Goal: Information Seeking & Learning: Find specific fact

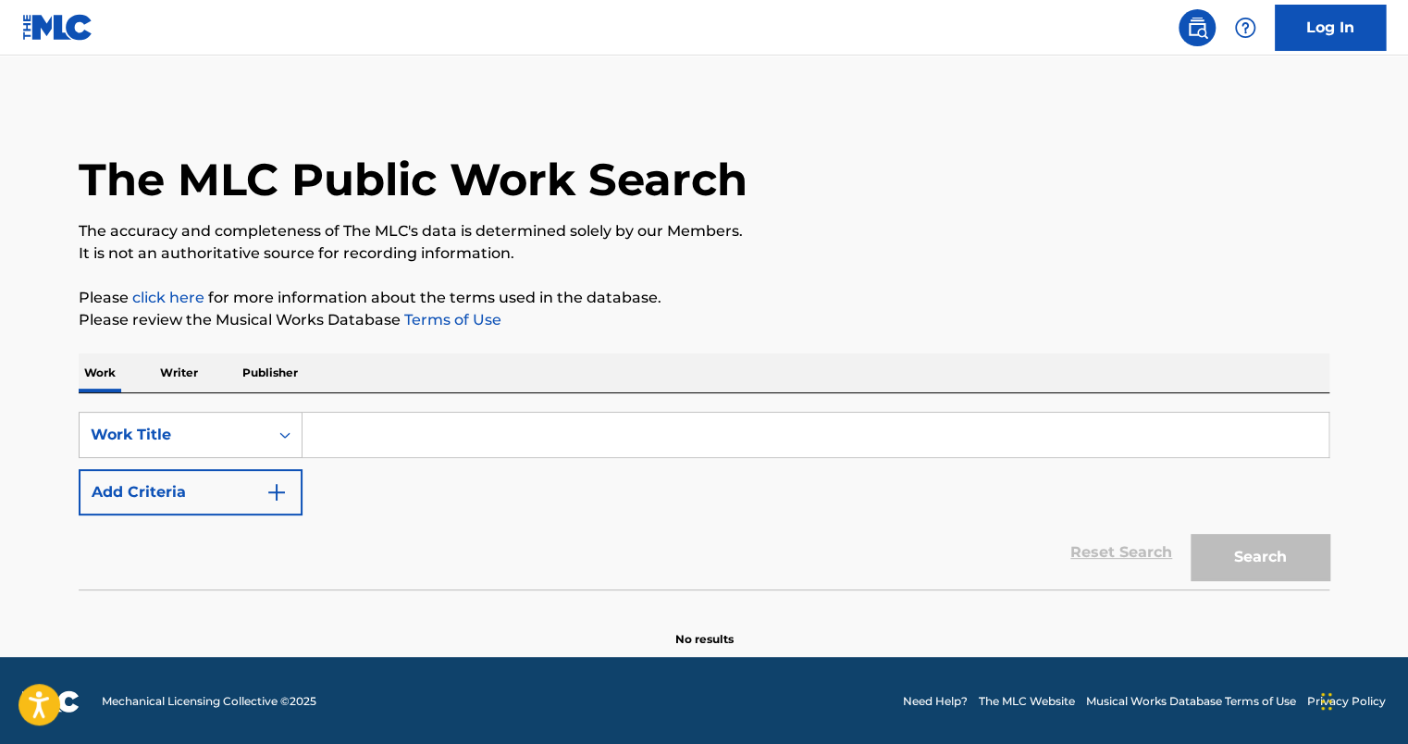
click at [401, 424] on input "Search Form" at bounding box center [815, 434] width 1026 height 44
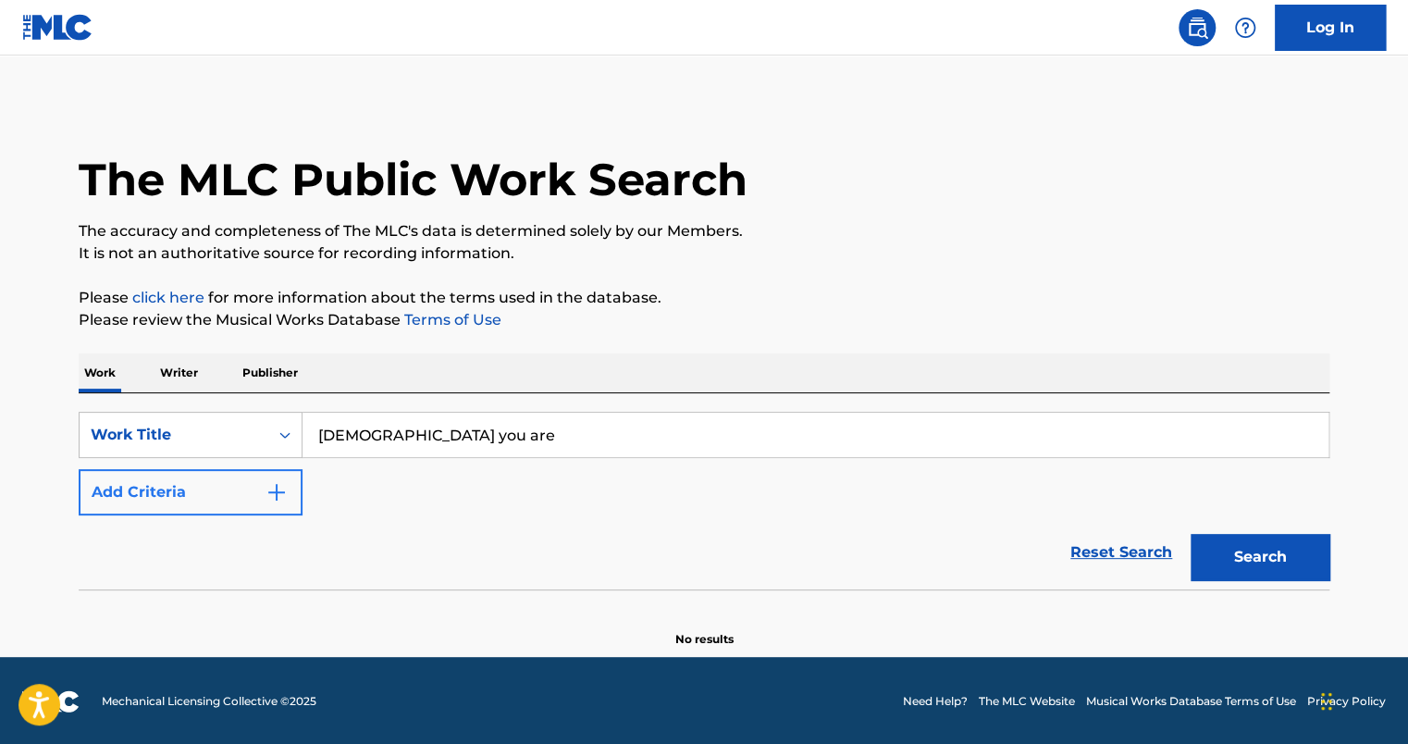
type input "[DEMOGRAPHIC_DATA] you are"
click at [131, 492] on button "Add Criteria" at bounding box center [191, 492] width 224 height 46
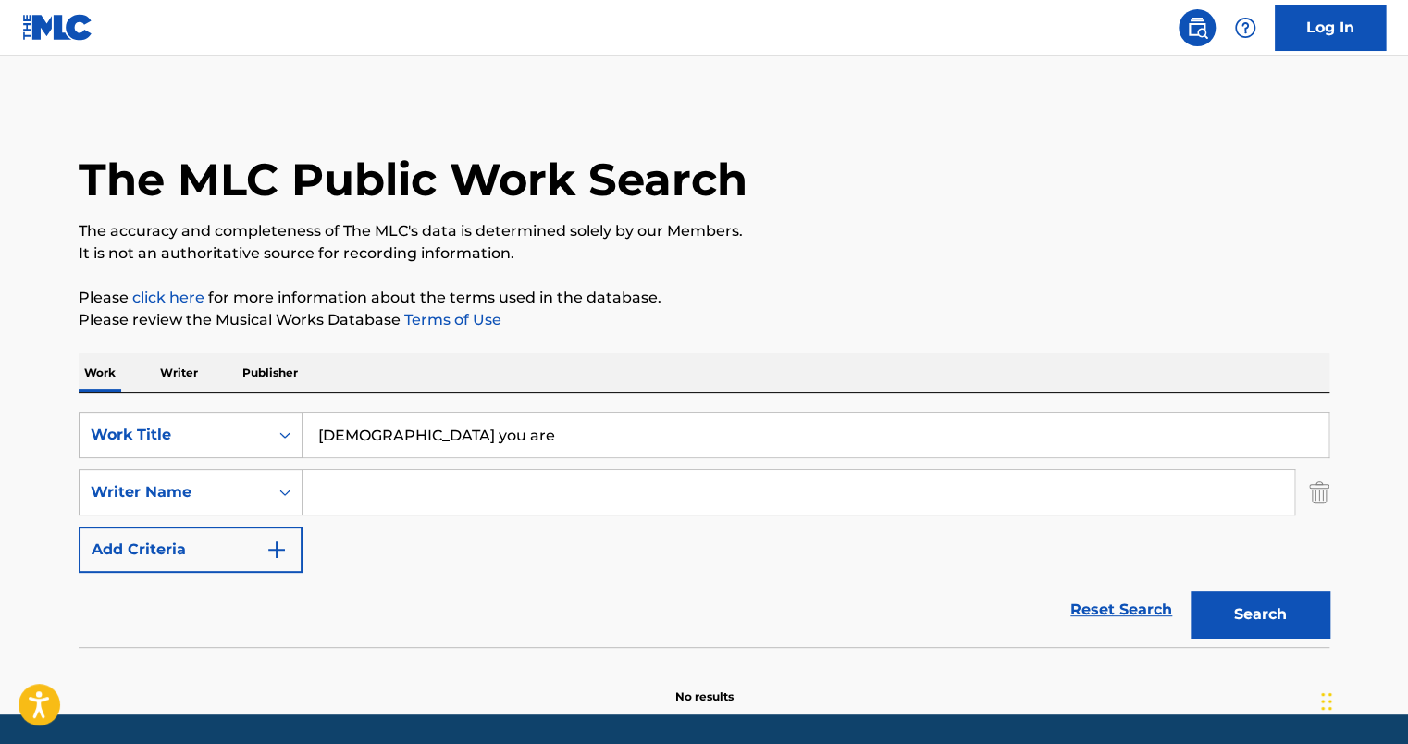
click at [323, 486] on input "Search Form" at bounding box center [797, 492] width 991 height 44
type input "myrin"
click at [1190, 591] on button "Search" at bounding box center [1259, 614] width 139 height 46
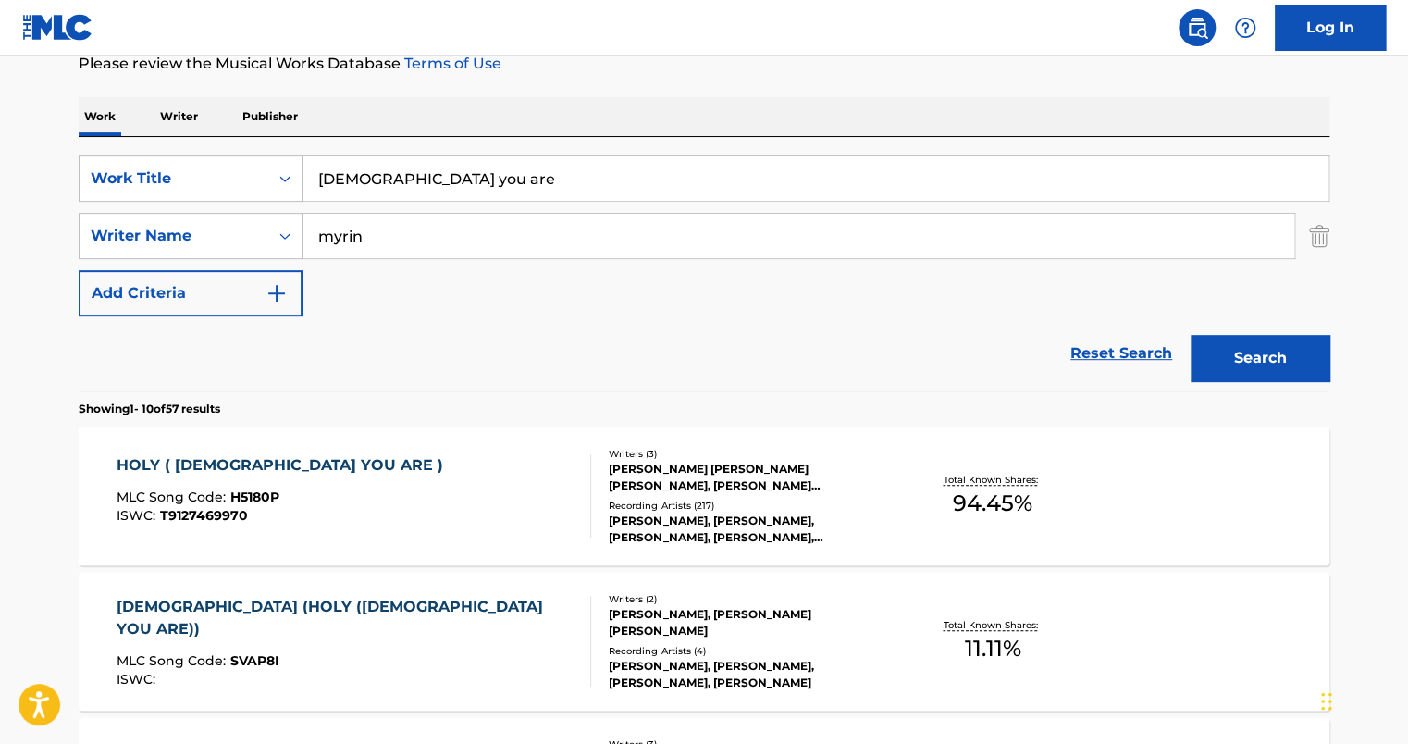
scroll to position [277, 0]
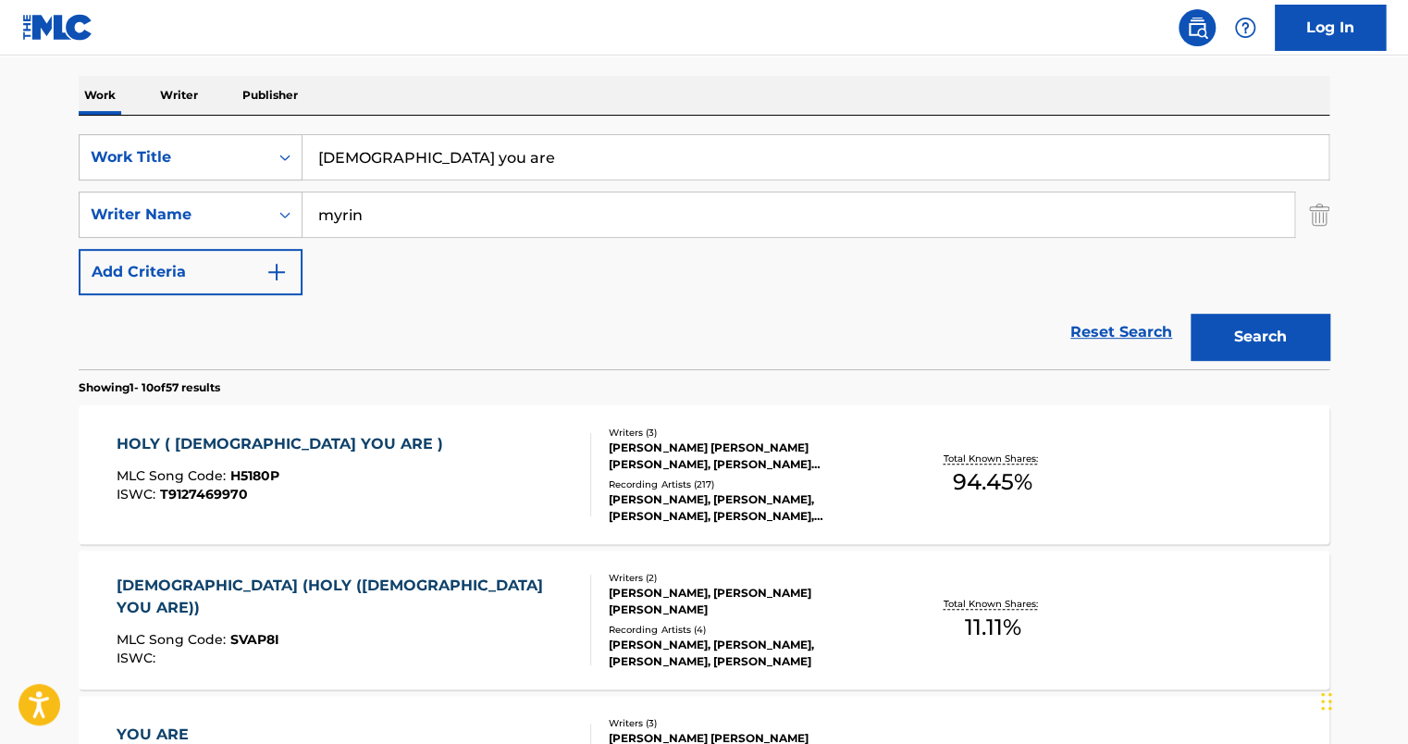
click at [218, 445] on div "HOLY ( [DEMOGRAPHIC_DATA] YOU ARE )" at bounding box center [285, 444] width 336 height 22
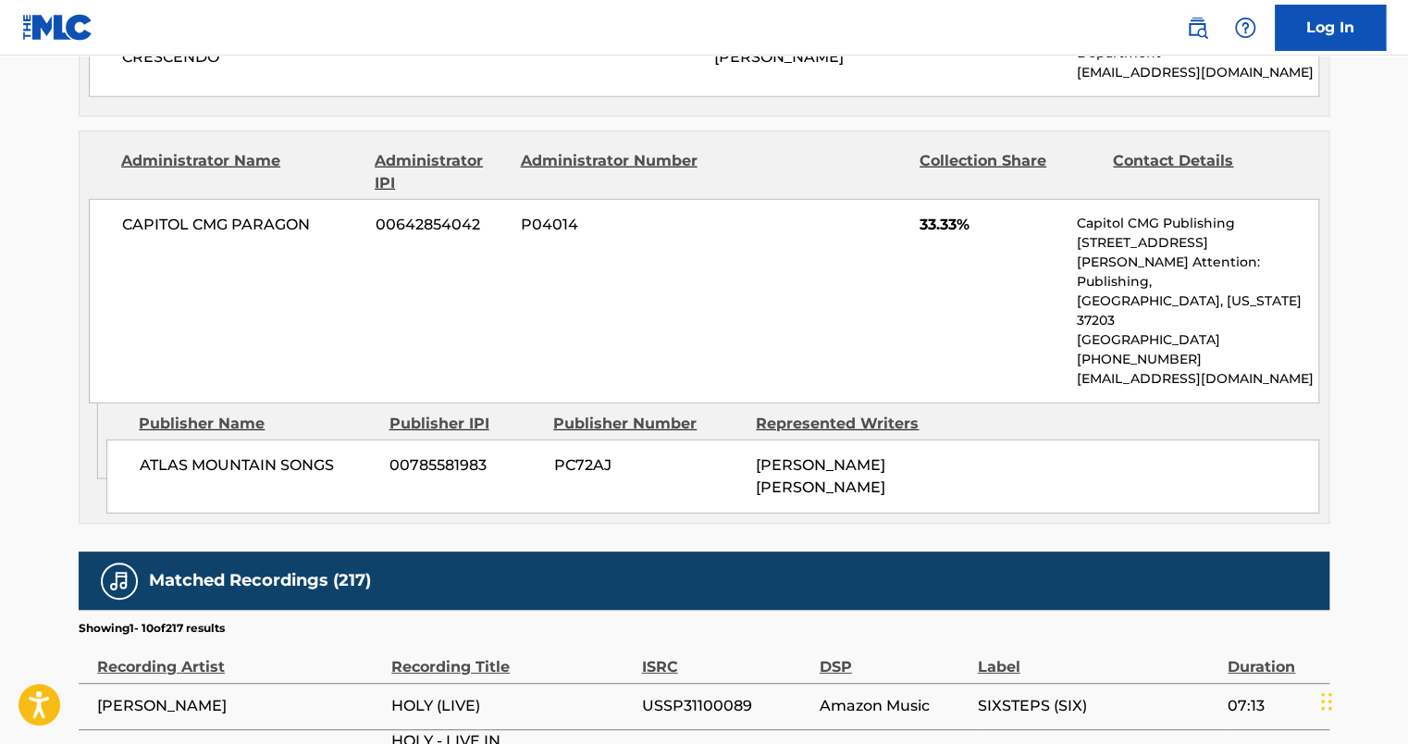
scroll to position [2497, 0]
